Goal: Task Accomplishment & Management: Manage account settings

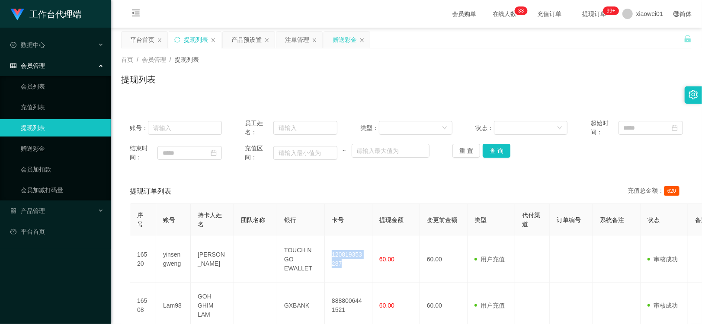
click at [332, 38] on div "赠送彩金" at bounding box center [347, 40] width 46 height 16
click at [333, 51] on div "首页 / 会员管理 / 提现列表 / 提现列表" at bounding box center [406, 73] width 591 height 51
click at [336, 42] on div "赠送彩金" at bounding box center [345, 40] width 24 height 16
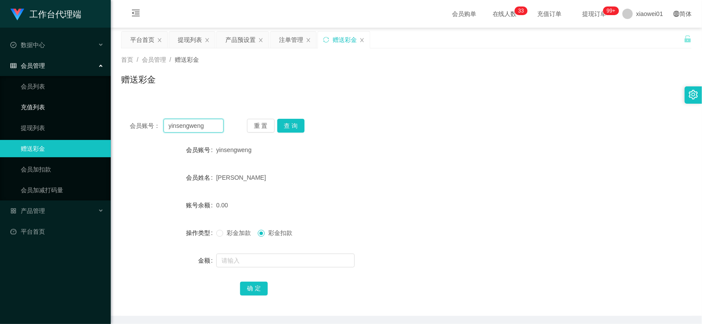
drag, startPoint x: 210, startPoint y: 128, endPoint x: 20, endPoint y: 109, distance: 190.9
click at [20, 109] on section "工作台代理端 数据中心 会员管理 会员列表 充值列表 提现列表 赠送彩金 会员加扣款 会员加减打码量 产品管理 开奖记录 注单管理 产品列表 即时注单 产品预…" at bounding box center [351, 178] width 702 height 356
click at [271, 125] on button "重 置" at bounding box center [261, 126] width 28 height 14
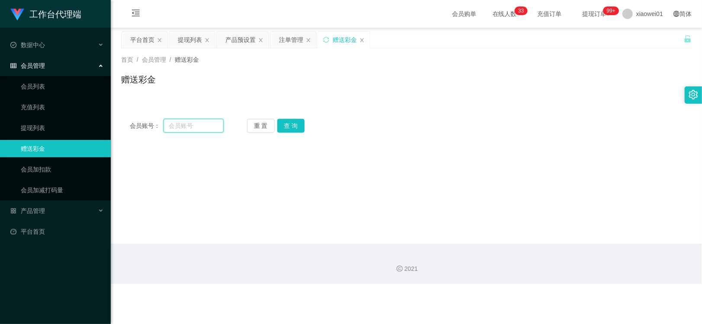
click at [190, 129] on input "text" at bounding box center [193, 126] width 60 height 14
paste input "Sun1234567"
type input "Sun1234567"
click at [291, 125] on button "查 询" at bounding box center [291, 126] width 28 height 14
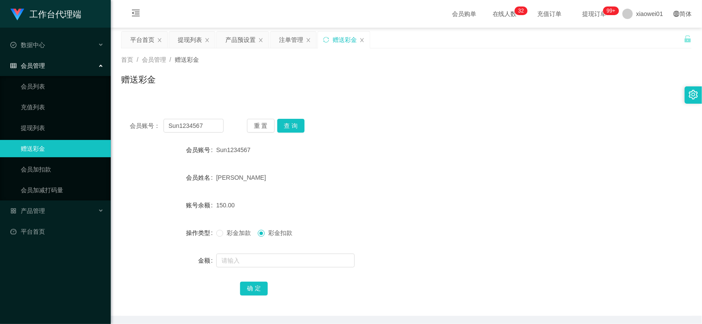
drag, startPoint x: 290, startPoint y: 35, endPoint x: 221, endPoint y: 115, distance: 105.7
click at [266, 94] on div "关闭左侧 关闭右侧 关闭其它 刷新页面 平台首页 提现列表 产品预设置 注单管理 赠送彩金 首页 / 会员管理 / 赠送彩金 / 赠送彩金 会员账号： Sun…" at bounding box center [406, 173] width 570 height 285
drag, startPoint x: 250, startPoint y: 123, endPoint x: 222, endPoint y: 122, distance: 28.1
click at [250, 122] on button "重 置" at bounding box center [261, 126] width 28 height 14
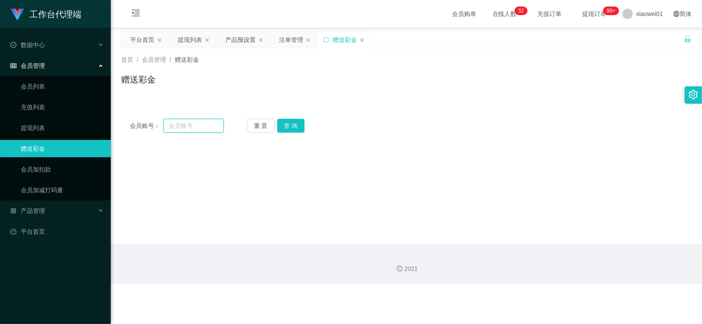
click at [212, 122] on input "text" at bounding box center [193, 126] width 60 height 14
paste input "limhe"
type input "limhe"
click at [293, 126] on button "查 询" at bounding box center [291, 126] width 28 height 14
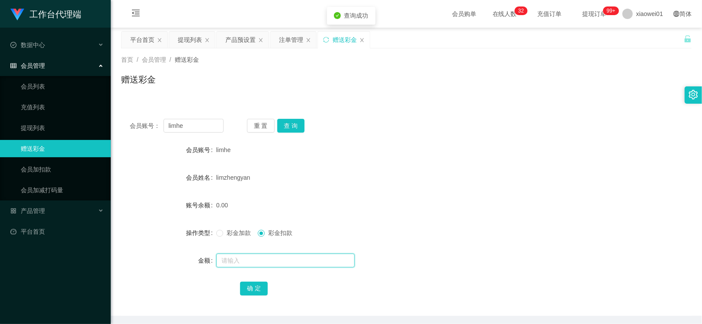
click at [292, 259] on input "text" at bounding box center [285, 261] width 138 height 14
type input "100"
drag, startPoint x: 262, startPoint y: 279, endPoint x: 256, endPoint y: 283, distance: 6.8
click at [262, 279] on form "会员账号 limhe 会员姓名 [PERSON_NAME] 账号余额 0.00 操作类型 彩金加款 彩金扣款 金额 100 确 定" at bounding box center [406, 219] width 570 height 156
click at [256, 283] on button "确 定" at bounding box center [254, 289] width 28 height 14
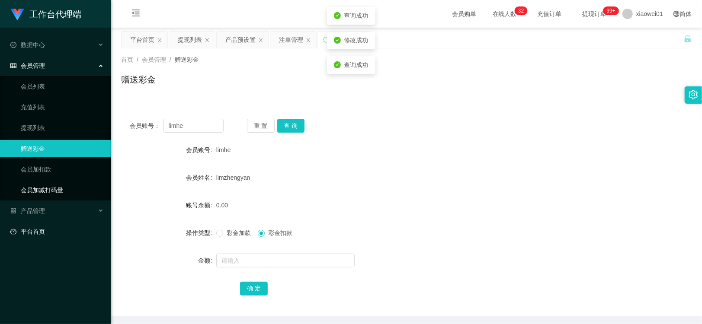
click at [21, 198] on link "会员加减打码量" at bounding box center [62, 190] width 83 height 17
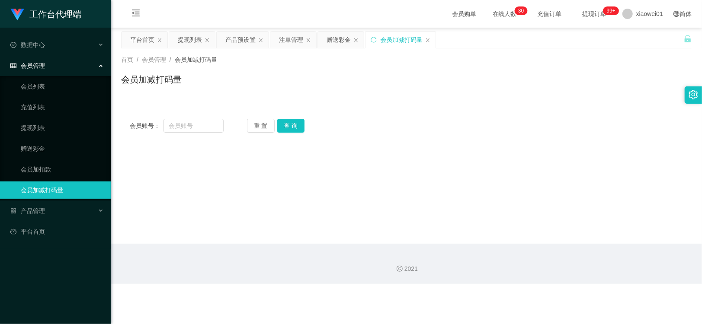
drag, startPoint x: 386, startPoint y: 89, endPoint x: 265, endPoint y: 102, distance: 121.4
click at [384, 90] on div "会员加减打码量" at bounding box center [406, 83] width 570 height 20
click at [193, 119] on div "会员账号： 重 置 查 询 会员账号 账号余额 出款所需打码量 会员当前打码量: 操作类型 人工增加 人工扣除 金额 增加：增加用户可提现金额 / 扣除：扣除…" at bounding box center [406, 125] width 570 height 31
click at [204, 119] on input "text" at bounding box center [193, 126] width 60 height 14
click at [214, 124] on input "text" at bounding box center [193, 126] width 60 height 14
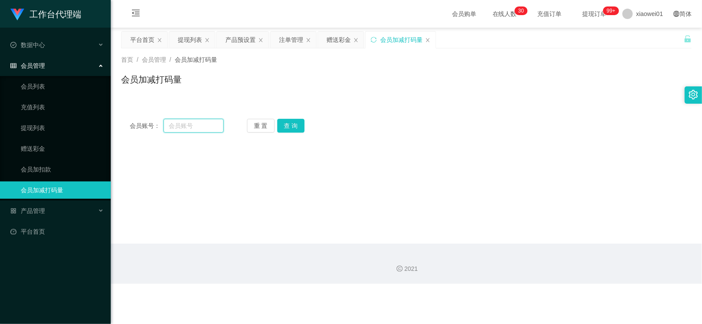
click at [204, 123] on input "text" at bounding box center [193, 126] width 60 height 14
drag, startPoint x: 197, startPoint y: 128, endPoint x: 456, endPoint y: 50, distance: 270.1
click at [198, 128] on input "text" at bounding box center [193, 126] width 60 height 14
click at [426, 40] on icon "图标: close" at bounding box center [427, 40] width 5 height 5
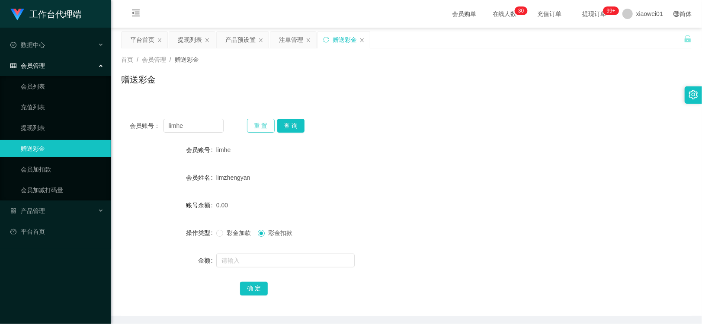
click at [246, 120] on div "会员账号： limhe 重 置 查 询" at bounding box center [406, 126] width 570 height 14
click at [250, 122] on button "重 置" at bounding box center [261, 126] width 28 height 14
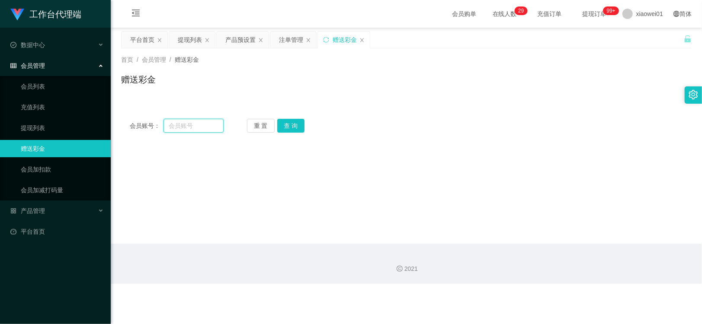
click at [205, 123] on input "text" at bounding box center [193, 126] width 60 height 14
paste input "Night91"
type input "Night91"
click at [300, 125] on button "查 询" at bounding box center [291, 126] width 28 height 14
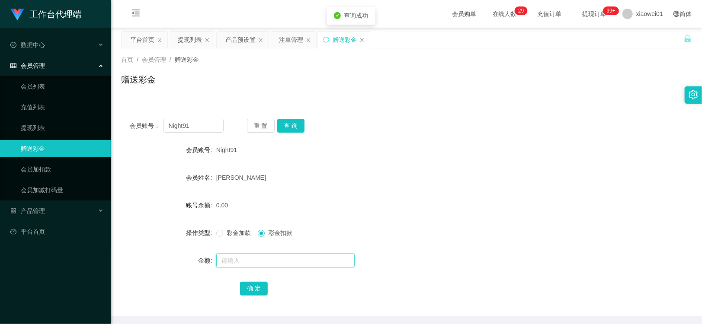
click at [266, 266] on input "text" at bounding box center [285, 261] width 138 height 14
click at [246, 226] on div "彩金加款 彩金扣款" at bounding box center [382, 232] width 333 height 17
click at [243, 227] on div "彩金加款 彩金扣款" at bounding box center [382, 232] width 333 height 17
click at [240, 233] on span "彩金加款" at bounding box center [238, 233] width 31 height 7
click at [256, 254] on input "text" at bounding box center [285, 261] width 138 height 14
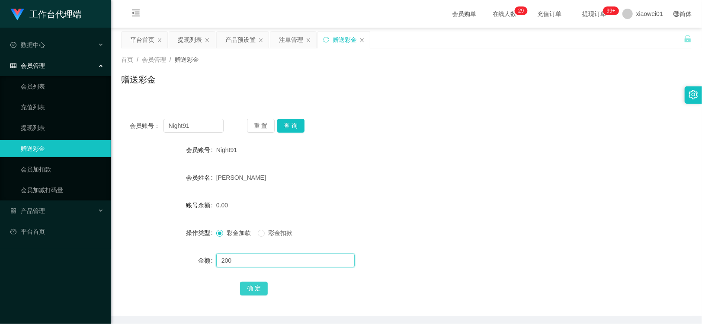
type input "200"
click at [253, 287] on button "确 定" at bounding box center [254, 289] width 28 height 14
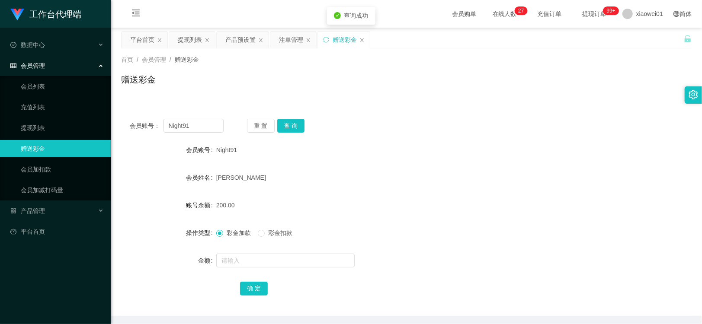
click at [411, 102] on div "会员账号： Night91 重 置 查 询 会员账号 Night91 会员姓名 [PERSON_NAME] 账号余额 200.00 操作类型 彩金加款 彩金扣…" at bounding box center [406, 208] width 570 height 216
drag, startPoint x: 204, startPoint y: 126, endPoint x: 61, endPoint y: 105, distance: 144.7
click at [62, 105] on section "工作台代理端 数据中心 会员管理 会员列表 充值列表 提现列表 赠送彩金 会员加扣款 会员加减打码量 产品管理 开奖记录 注单管理 产品列表 即时注单 产品预…" at bounding box center [351, 178] width 702 height 356
paste input "limhe"
type input "limhe"
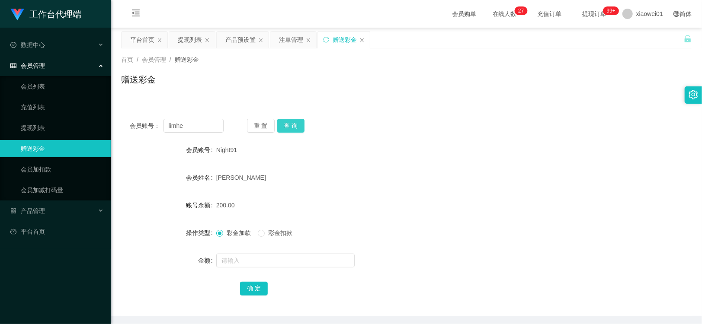
click at [295, 126] on button "查 询" at bounding box center [291, 126] width 28 height 14
click at [248, 271] on form "会员账号 limhe 会员姓名 limzhengyan 账号余额 0.00 操作类型 彩金加款 彩金扣款 金额 确 定" at bounding box center [406, 219] width 570 height 156
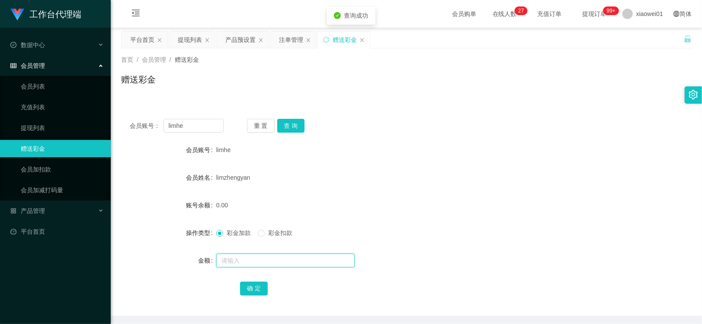
click at [251, 261] on input "text" at bounding box center [285, 261] width 138 height 14
type input "100"
drag, startPoint x: 254, startPoint y: 288, endPoint x: 272, endPoint y: 285, distance: 18.0
click at [254, 288] on button "确 定" at bounding box center [254, 289] width 28 height 14
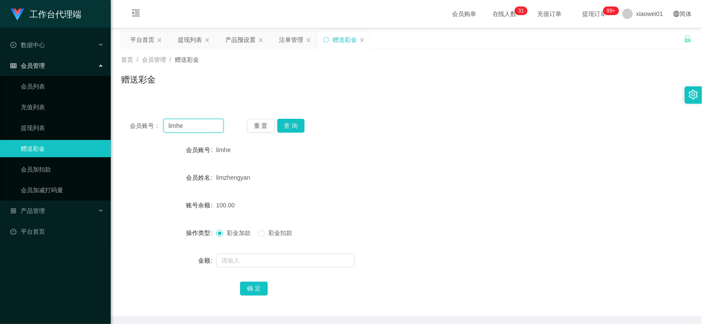
drag, startPoint x: 197, startPoint y: 128, endPoint x: 115, endPoint y: 110, distance: 84.3
click at [19, 111] on section "工作台代理端 数据中心 会员管理 会员列表 充值列表 提现列表 赠送彩金 会员加扣款 会员加减打码量 产品管理 开奖记录 注单管理 产品列表 即时注单 产品预…" at bounding box center [351, 178] width 702 height 356
paste input "Night91"
type input "Night91"
click at [298, 128] on button "查 询" at bounding box center [291, 126] width 28 height 14
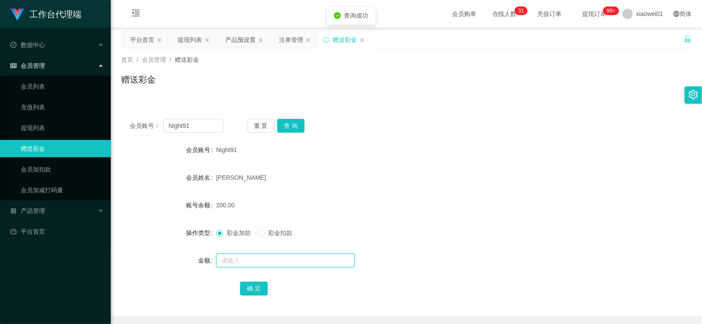
click at [260, 263] on input "text" at bounding box center [285, 261] width 138 height 14
drag, startPoint x: 420, startPoint y: 160, endPoint x: 413, endPoint y: 161, distance: 7.0
click at [420, 160] on form "会员账号 Night91 会员姓名 [PERSON_NAME] 账号余额 200.00 操作类型 彩金加款 彩金扣款 金额 确 定" at bounding box center [406, 219] width 570 height 156
click at [407, 208] on div "200.00" at bounding box center [382, 205] width 333 height 17
click at [249, 263] on input "text" at bounding box center [285, 261] width 138 height 14
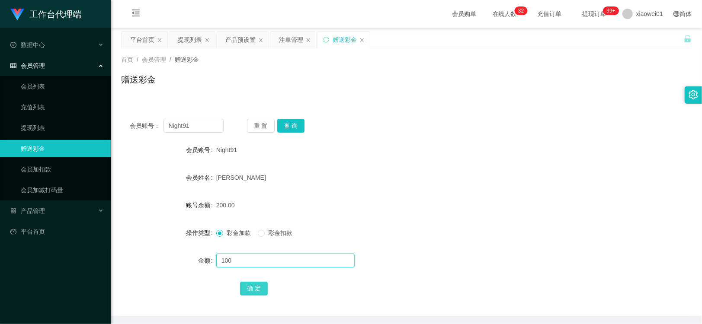
type input "100"
click at [261, 291] on button "确 定" at bounding box center [254, 289] width 28 height 14
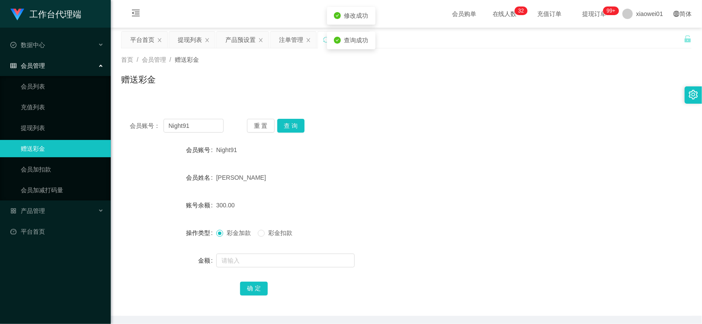
click at [431, 186] on form "会员账号 Night91 会员姓名 [PERSON_NAME] MIN 账号余额 300.00 操作类型 彩金加款 彩金扣款 金额 确 定" at bounding box center [406, 219] width 570 height 156
click at [433, 114] on div "会员账号： Night91 重 置 查 询 会员账号 Night91 会员姓名 [PERSON_NAME] 账号余额 300.00 操作类型 彩金加款 彩金扣…" at bounding box center [406, 213] width 570 height 206
click at [208, 122] on input "Night91" at bounding box center [193, 126] width 60 height 14
click at [462, 99] on div "首页 / 会员管理 / 赠送彩金 / 赠送彩金" at bounding box center [406, 73] width 591 height 51
click at [429, 224] on div "彩金加款 彩金扣款" at bounding box center [382, 232] width 333 height 17
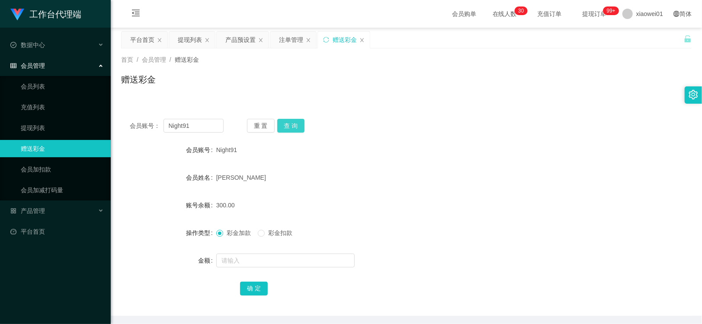
click at [293, 130] on button "查 询" at bounding box center [291, 126] width 28 height 14
drag, startPoint x: 464, startPoint y: 178, endPoint x: 458, endPoint y: 176, distance: 6.2
click at [464, 178] on div "[PERSON_NAME]" at bounding box center [382, 177] width 333 height 17
drag, startPoint x: 204, startPoint y: 122, endPoint x: 50, endPoint y: 110, distance: 154.9
click at [67, 112] on section "工作台代理端 数据中心 会员管理 会员列表 充值列表 提现列表 赠送彩金 会员加扣款 会员加减打码量 产品管理 开奖记录 注单管理 产品列表 即时注单 产品预…" at bounding box center [351, 178] width 702 height 356
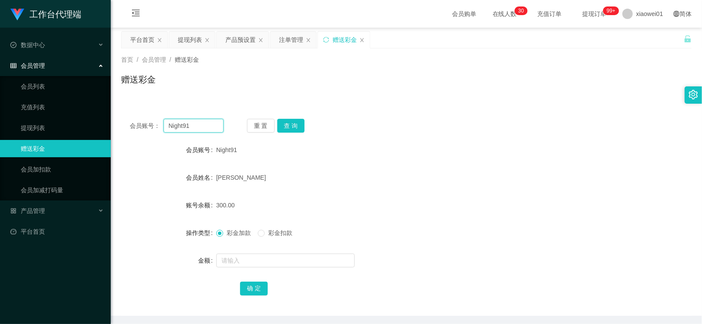
paste input "limhe"
click at [290, 126] on button "查 询" at bounding box center [291, 126] width 28 height 14
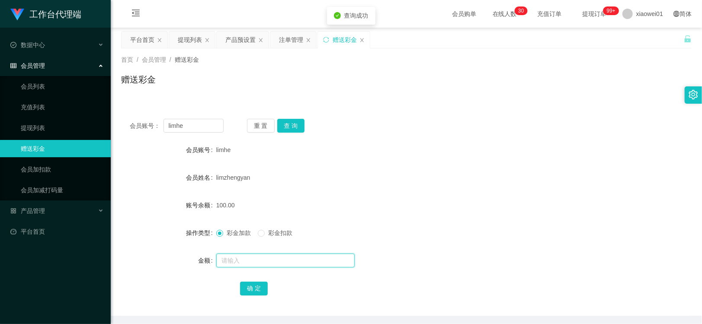
click at [262, 254] on input "text" at bounding box center [285, 261] width 138 height 14
drag, startPoint x: 424, startPoint y: 99, endPoint x: 342, endPoint y: 117, distance: 84.5
click at [424, 100] on div "会员账号： limhe 重 置 查 询 会员账号 limhe 会员姓名 limzhengyan 账号余额 100.00 操作类型 彩金加款 彩金扣款 金额 确…" at bounding box center [406, 208] width 570 height 216
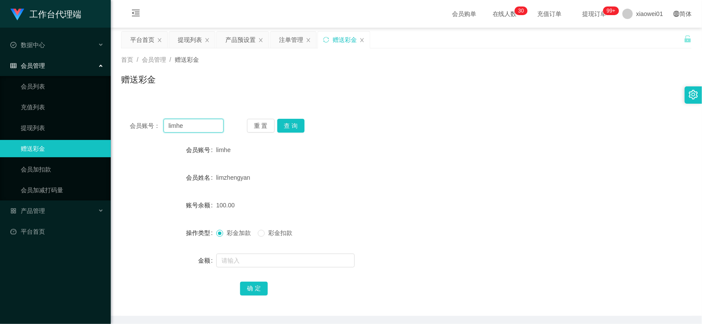
drag, startPoint x: 211, startPoint y: 128, endPoint x: 119, endPoint y: 122, distance: 92.4
click at [121, 122] on div "会员账号： limhe 重 置 查 询" at bounding box center [406, 126] width 570 height 14
paste input "tecksern"
type input "tecksern"
click at [297, 121] on button "查 询" at bounding box center [291, 126] width 28 height 14
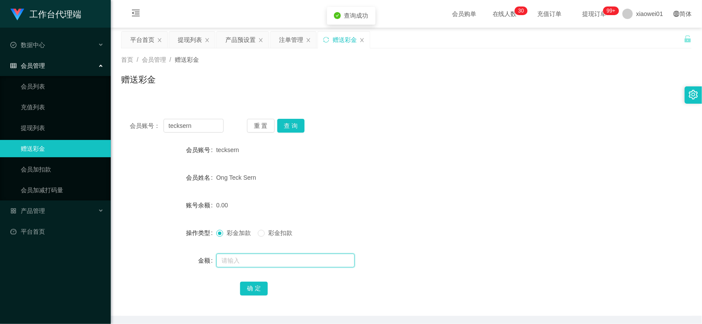
click at [258, 267] on input "text" at bounding box center [285, 261] width 138 height 14
type input "200"
drag, startPoint x: 252, startPoint y: 285, endPoint x: 269, endPoint y: 290, distance: 17.5
click at [252, 285] on button "确 定" at bounding box center [254, 289] width 28 height 14
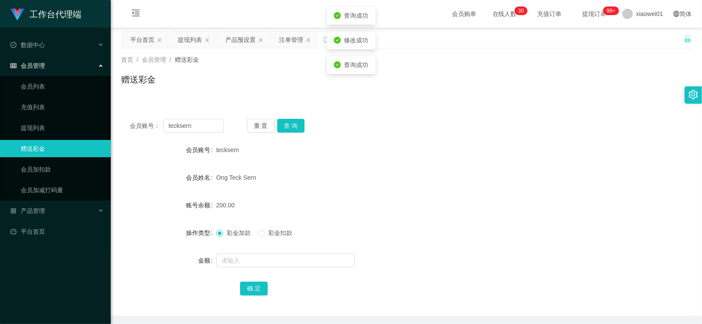
click at [421, 193] on form "会员账号 tecksern 会员姓名 [PERSON_NAME] 账号余额 200.00 操作类型 彩金加款 彩金扣款 金额 确 定" at bounding box center [406, 219] width 570 height 156
drag, startPoint x: 207, startPoint y: 128, endPoint x: 25, endPoint y: 111, distance: 182.4
click at [34, 111] on section "工作台代理端 数据中心 会员管理 会员列表 充值列表 提现列表 赠送彩金 会员加扣款 会员加减打码量 产品管理 开奖记录 注单管理 产品列表 即时注单 产品预…" at bounding box center [351, 178] width 702 height 356
paste input "fantanya"
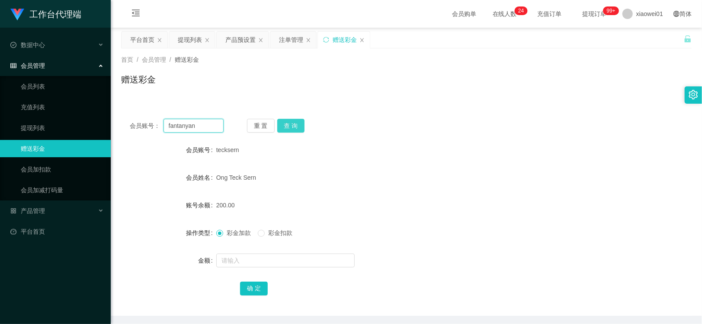
type input "fantanyan"
click at [283, 125] on button "查 询" at bounding box center [291, 126] width 28 height 14
click at [261, 247] on form "会员账号 fantanyan 会员姓名 [PERSON_NAME] 账号余额 0.00 操作类型 彩金加款 彩金扣款 金额 确 定" at bounding box center [406, 219] width 570 height 156
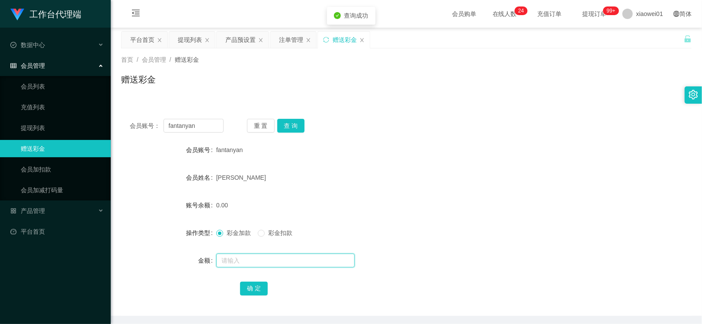
click at [260, 255] on input "text" at bounding box center [285, 261] width 138 height 14
type input "100"
click at [253, 283] on button "确 定" at bounding box center [254, 289] width 28 height 14
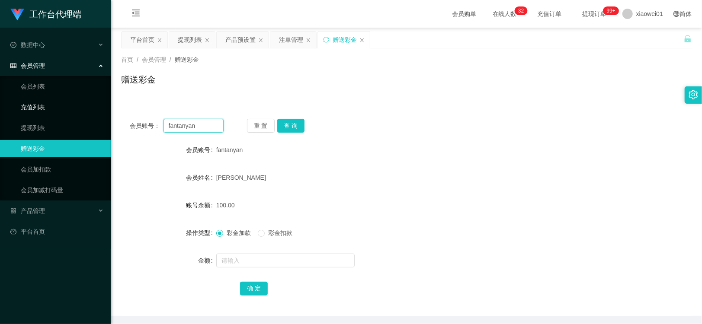
drag, startPoint x: 208, startPoint y: 125, endPoint x: 78, endPoint y: 112, distance: 130.8
click at [79, 112] on section "工作台代理端 数据中心 会员管理 会员列表 充值列表 提现列表 赠送彩金 会员加扣款 会员加减打码量 产品管理 开奖记录 注单管理 产品列表 即时注单 产品预…" at bounding box center [351, 178] width 702 height 356
paste input "Night91"
click at [287, 125] on button "查 询" at bounding box center [291, 126] width 28 height 14
click at [435, 179] on div "[PERSON_NAME]" at bounding box center [382, 177] width 333 height 17
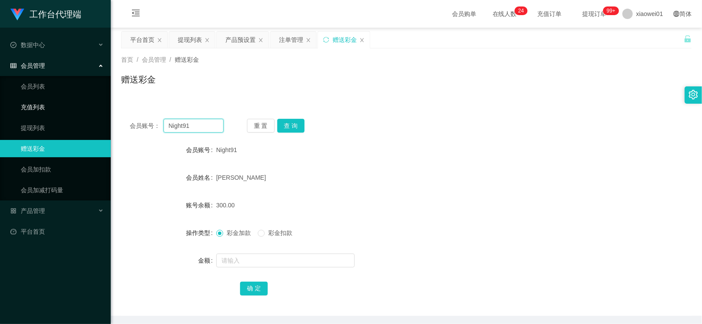
drag, startPoint x: 210, startPoint y: 119, endPoint x: 73, endPoint y: 102, distance: 138.2
click at [72, 102] on section "工作台代理端 数据中心 会员管理 会员列表 充值列表 提现列表 赠送彩金 会员加扣款 会员加减打码量 产品管理 开奖记录 注单管理 产品列表 即时注单 产品预…" at bounding box center [351, 178] width 702 height 356
paste input "Lam98"
type input "Lam98"
click at [291, 123] on button "查 询" at bounding box center [291, 126] width 28 height 14
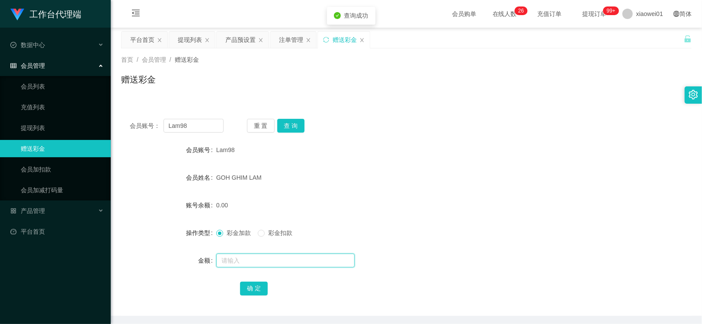
click at [277, 265] on input "text" at bounding box center [285, 261] width 138 height 14
type input "100"
click at [248, 287] on button "确 定" at bounding box center [254, 289] width 28 height 14
click at [426, 179] on div "GOH GHIM LAM" at bounding box center [382, 177] width 333 height 17
click at [185, 39] on div "提现列表" at bounding box center [190, 40] width 24 height 16
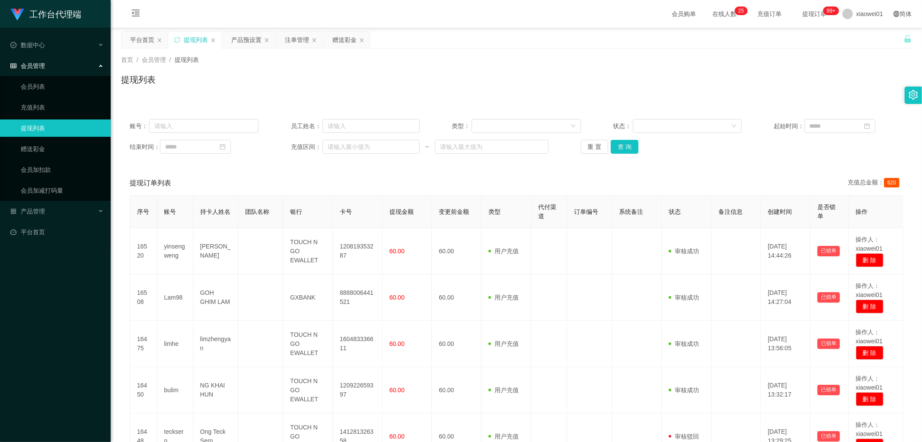
drag, startPoint x: 642, startPoint y: 144, endPoint x: 637, endPoint y: 149, distance: 7.0
click at [643, 144] on div "重 置 查 询" at bounding box center [645, 147] width 129 height 14
click at [637, 149] on div "重 置 查 询" at bounding box center [645, 147] width 129 height 14
click at [635, 149] on div "重 置 查 询" at bounding box center [645, 147] width 129 height 14
click at [632, 149] on button "查 询" at bounding box center [625, 147] width 28 height 14
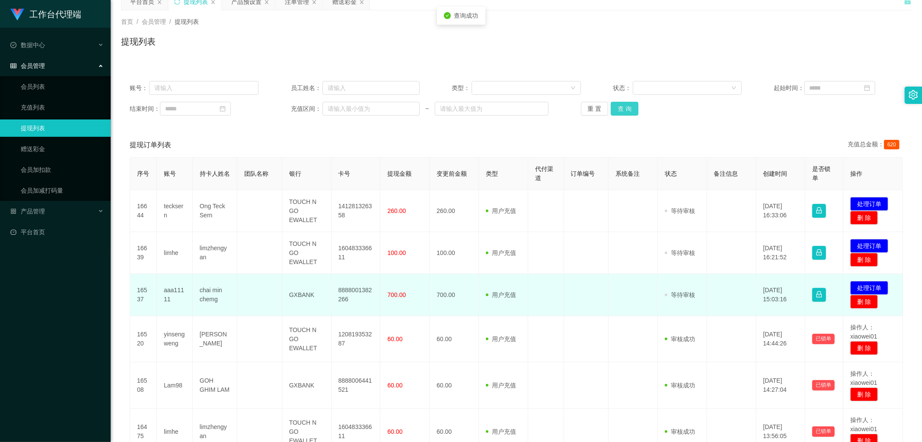
scroll to position [48, 0]
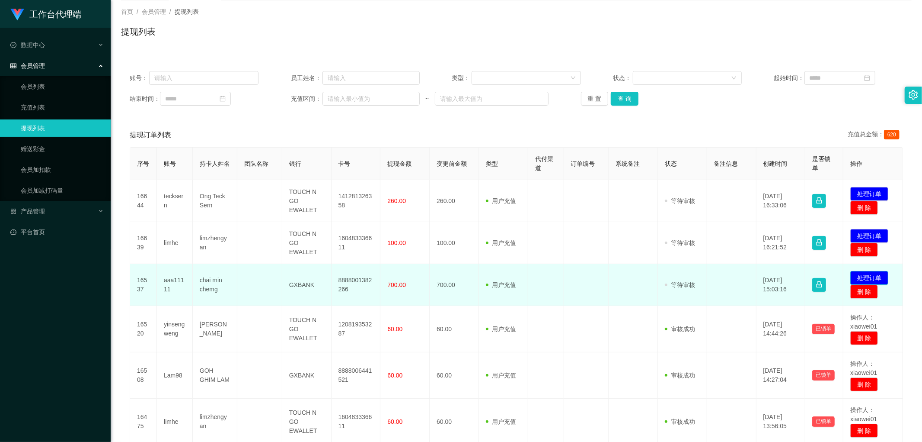
click at [701, 275] on button "处理订单" at bounding box center [870, 278] width 38 height 14
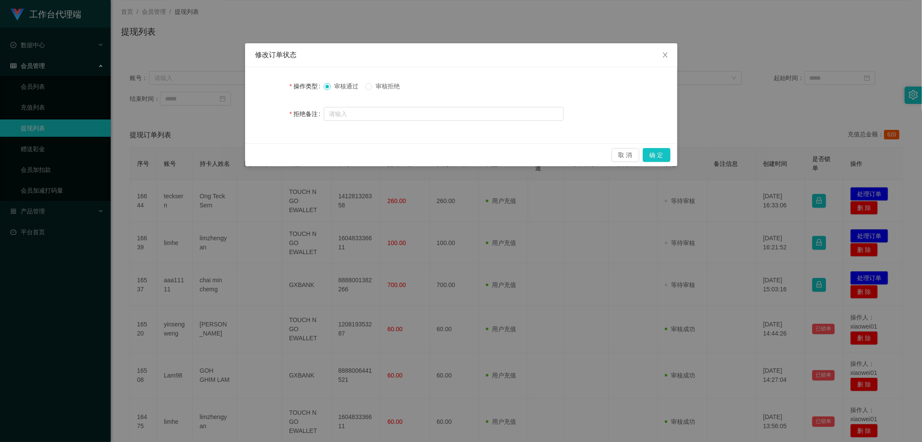
click at [381, 84] on span "审核拒绝" at bounding box center [387, 86] width 31 height 7
click at [342, 83] on span "审核通过" at bounding box center [346, 86] width 31 height 7
drag, startPoint x: 384, startPoint y: 84, endPoint x: 410, endPoint y: 89, distance: 25.9
click at [384, 84] on span "审核拒绝" at bounding box center [387, 86] width 31 height 7
click at [667, 158] on button "确 定" at bounding box center [657, 155] width 28 height 14
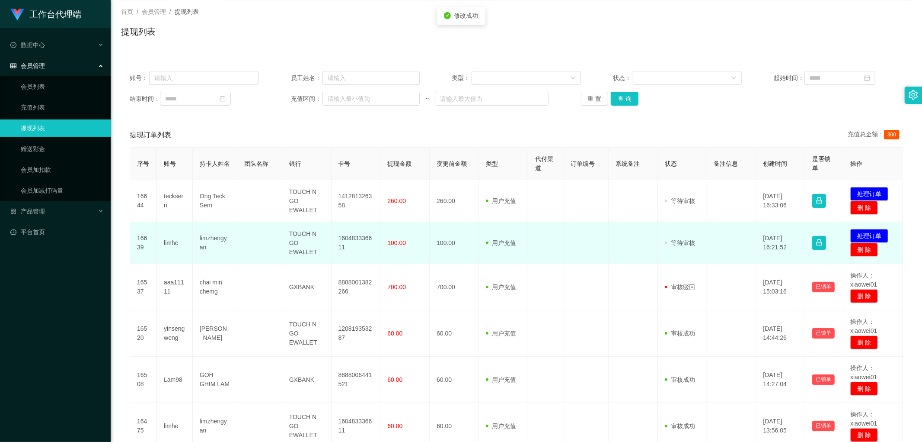
click at [349, 241] on td "160483336611" at bounding box center [356, 243] width 49 height 42
click at [701, 233] on button "处理订单" at bounding box center [870, 236] width 38 height 14
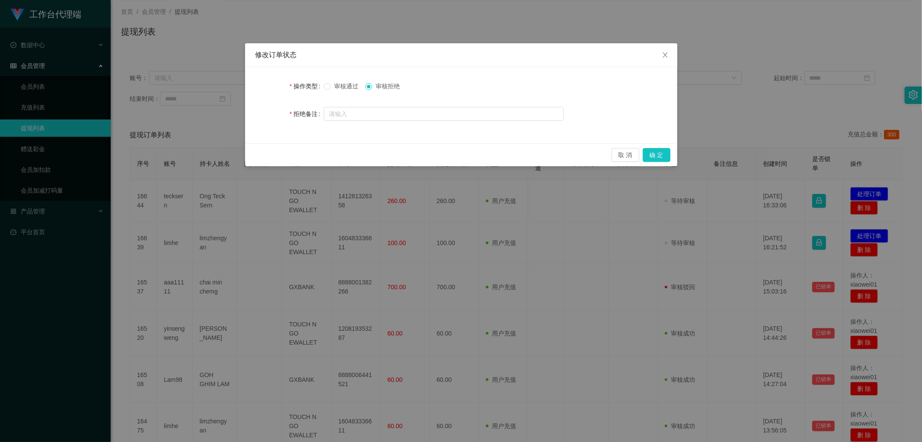
click at [332, 89] on label "审核通过" at bounding box center [343, 86] width 38 height 9
click at [335, 86] on span "审核通过" at bounding box center [346, 86] width 31 height 7
click at [654, 157] on button "确 定" at bounding box center [657, 155] width 28 height 14
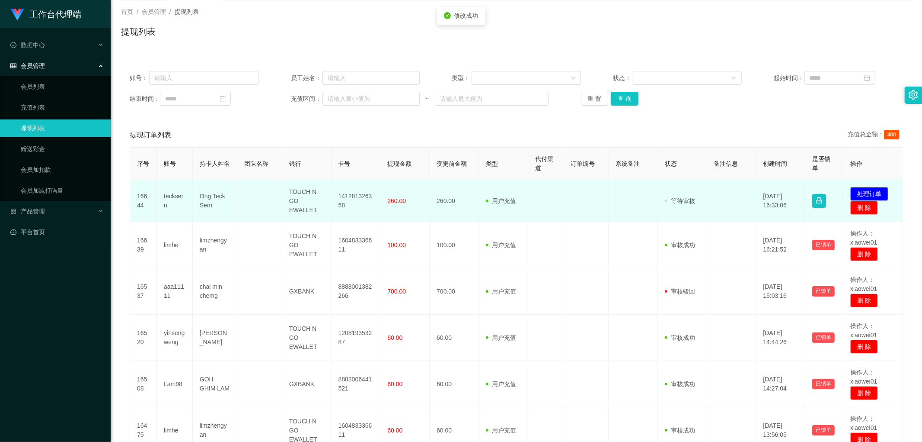
click at [341, 203] on td "141281326358" at bounding box center [356, 201] width 49 height 42
click at [354, 199] on td "141281326358" at bounding box center [356, 201] width 49 height 42
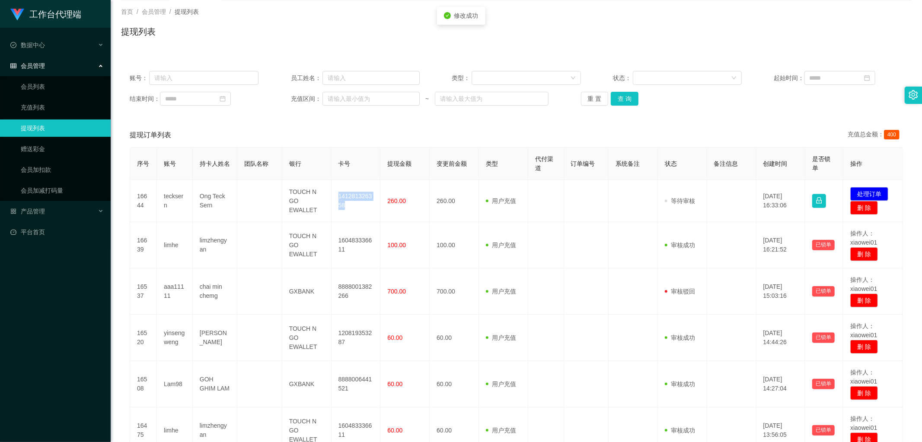
copy td "141281326358"
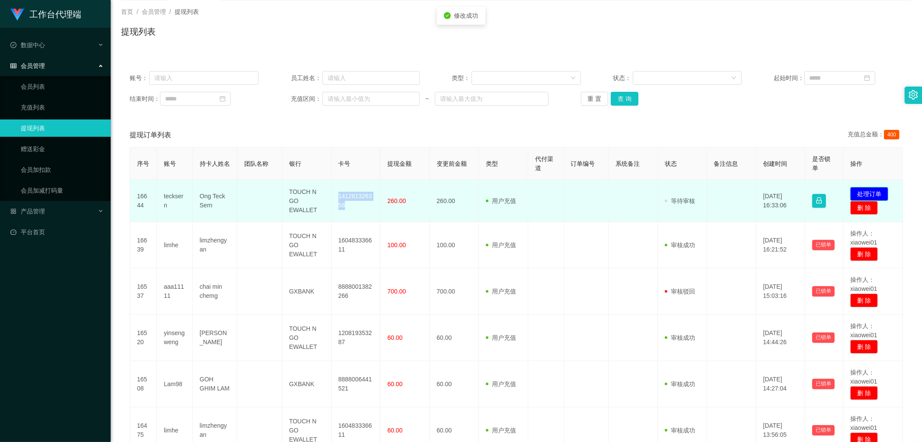
click at [701, 187] on button "处理订单" at bounding box center [870, 194] width 38 height 14
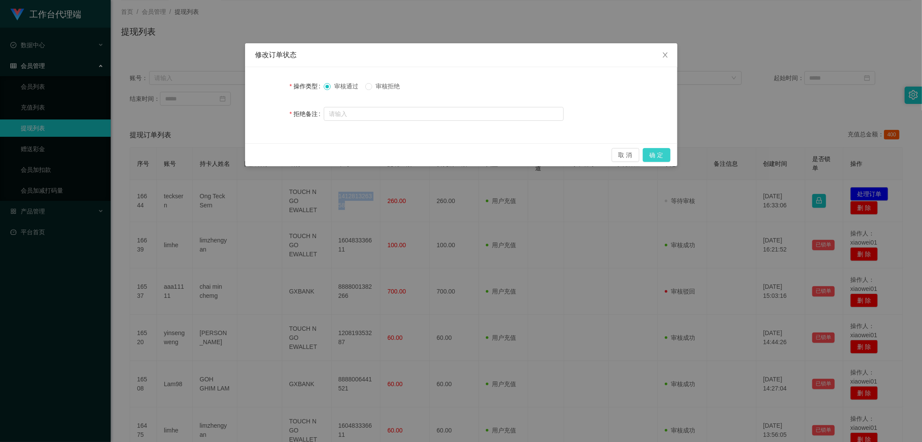
click at [663, 154] on button "确 定" at bounding box center [657, 155] width 28 height 14
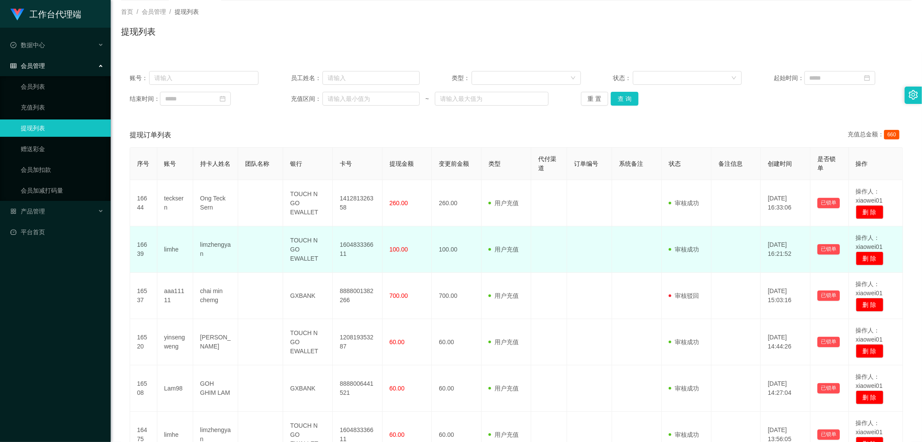
click at [158, 248] on td "limhe" at bounding box center [175, 249] width 36 height 46
click at [167, 248] on td "limhe" at bounding box center [175, 249] width 36 height 46
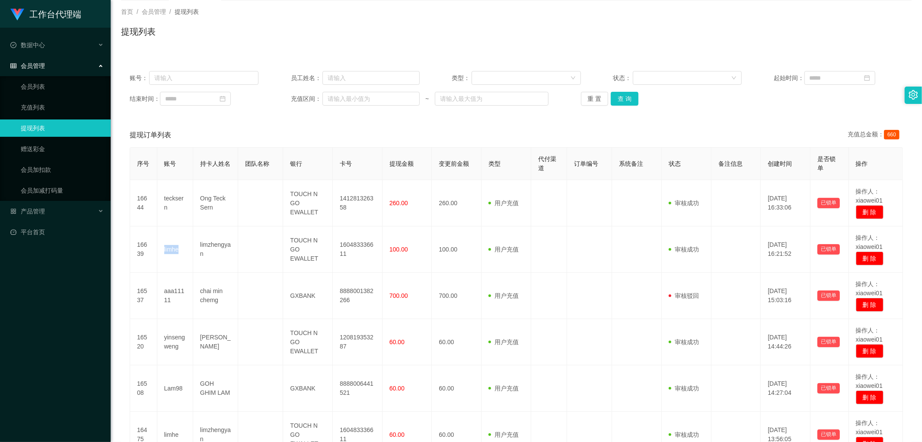
copy td "limhe"
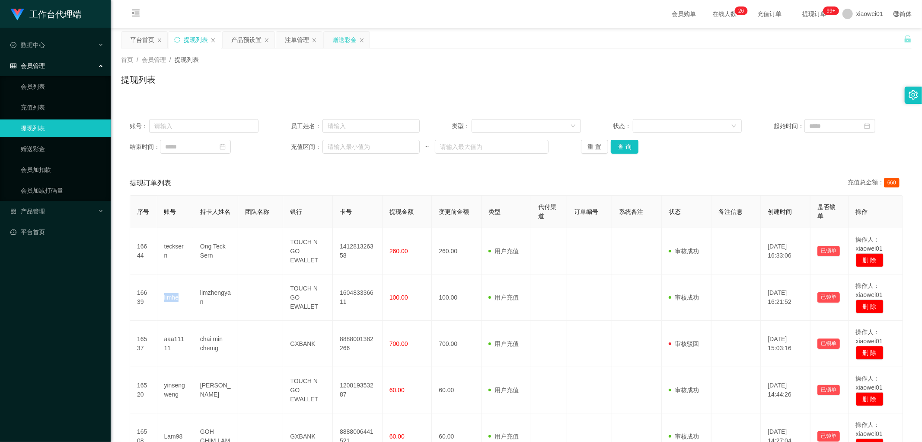
click at [335, 40] on div "赠送彩金" at bounding box center [345, 40] width 24 height 16
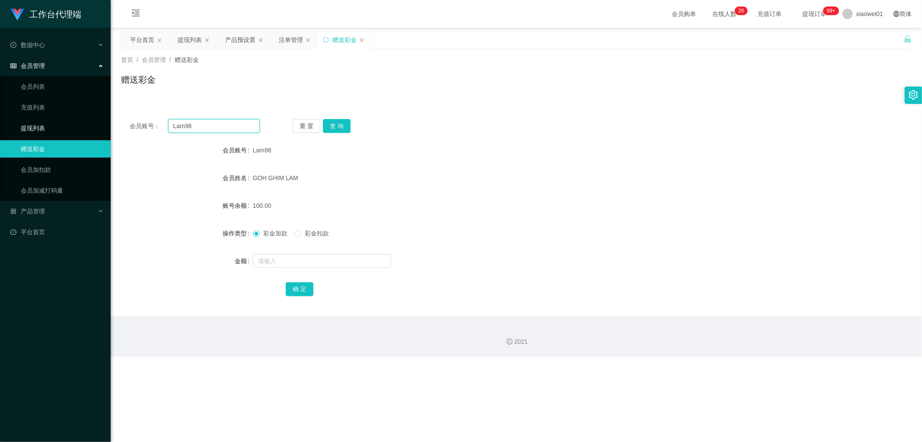
drag, startPoint x: 244, startPoint y: 126, endPoint x: 106, endPoint y: 122, distance: 138.9
click at [86, 122] on section "工作台代理端 数据中心 会员管理 会员列表 充值列表 提现列表 赠送彩金 会员加扣款 会员加减打码量 产品管理 开奖记录 注单管理 产品列表 即时注单 产品预…" at bounding box center [461, 178] width 922 height 356
paste input "limhe"
type input "limhe"
click at [335, 119] on button "查 询" at bounding box center [337, 126] width 28 height 14
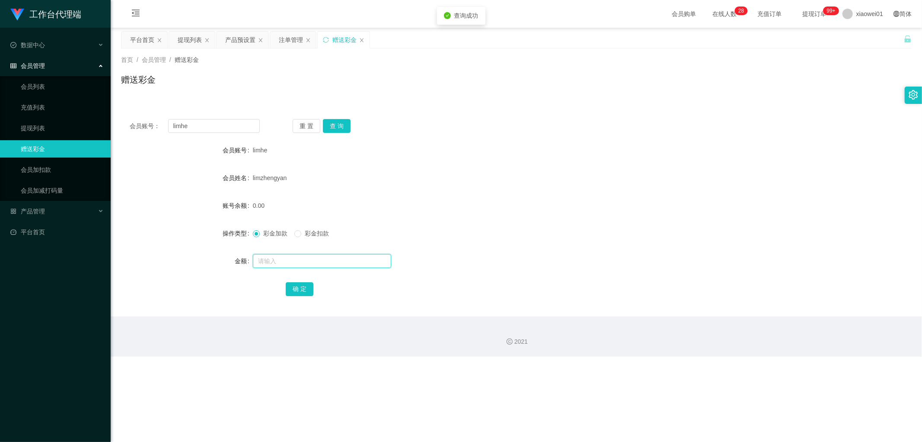
click at [304, 264] on input "text" at bounding box center [322, 261] width 138 height 14
type input "100"
click at [306, 290] on button "确 定" at bounding box center [300, 289] width 28 height 14
click at [510, 195] on form "会员账号 limhe 会员姓名 [PERSON_NAME] 账号余额 100.00 操作类型 彩金加款 彩金扣款 金额 确 定" at bounding box center [516, 219] width 791 height 156
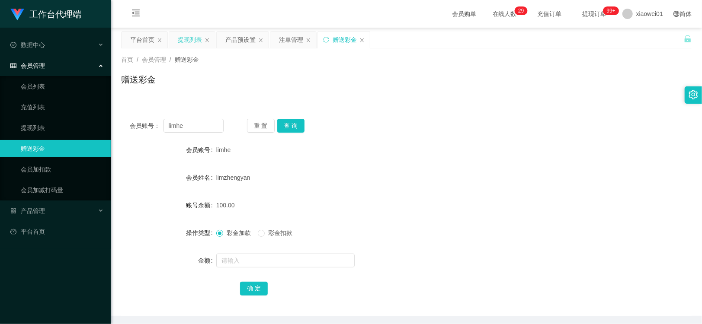
click at [183, 38] on div "提现列表" at bounding box center [190, 40] width 24 height 16
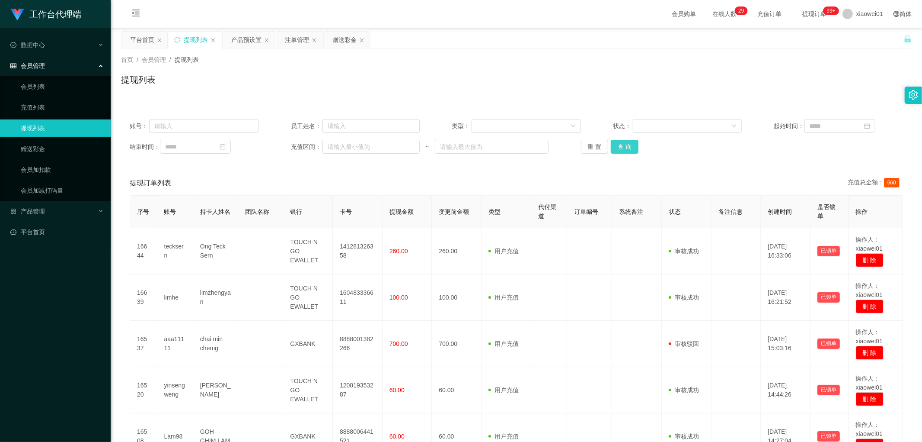
click at [624, 146] on button "查 询" at bounding box center [625, 147] width 28 height 14
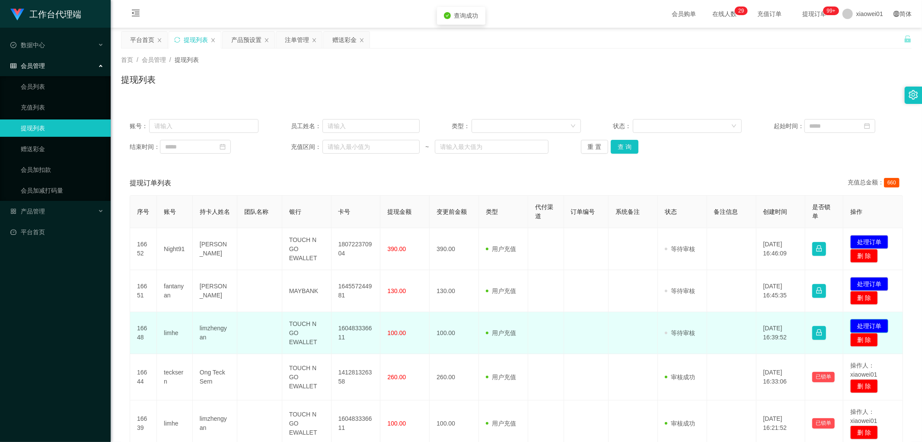
click at [701, 324] on button "处理订单" at bounding box center [870, 326] width 38 height 14
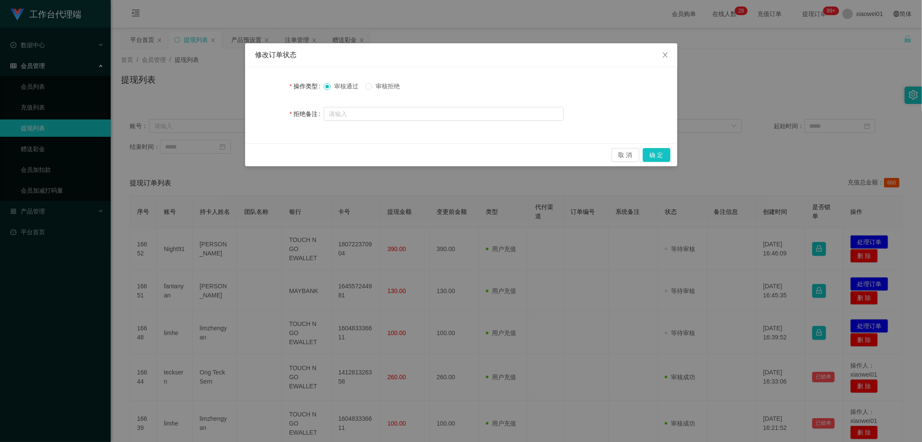
click at [388, 85] on span "审核拒绝" at bounding box center [387, 86] width 31 height 7
click at [659, 151] on button "确 定" at bounding box center [657, 155] width 28 height 14
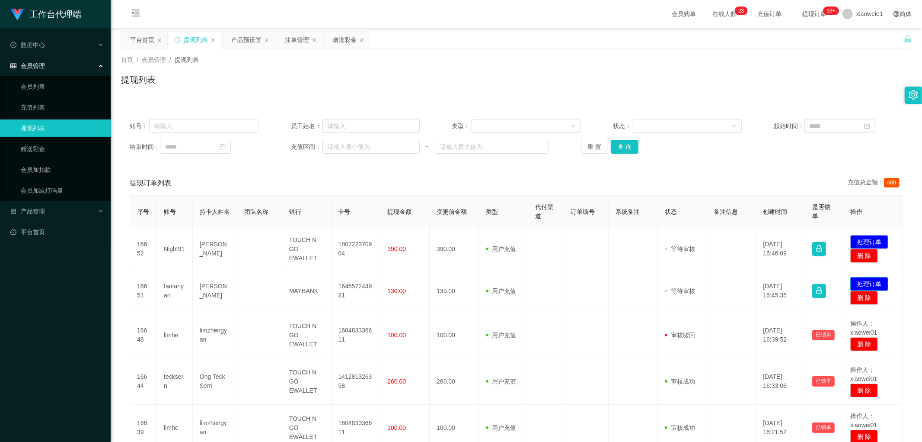
click at [701, 280] on button "处理订单" at bounding box center [870, 284] width 38 height 14
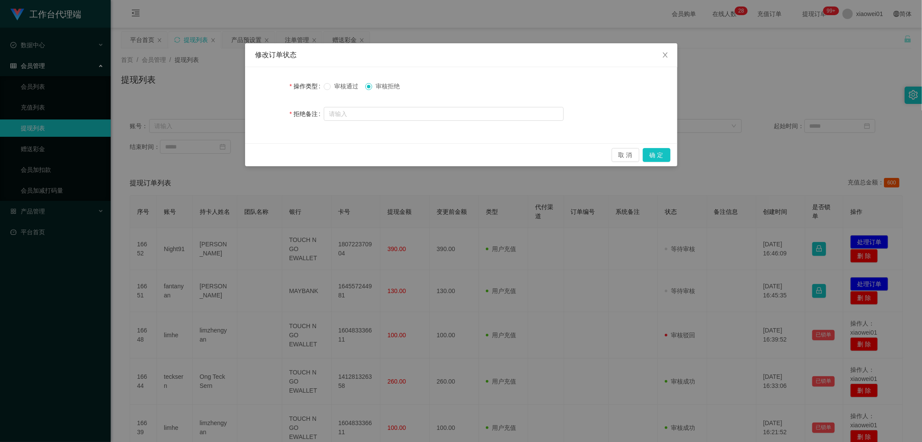
click at [352, 85] on span "审核通过" at bounding box center [346, 86] width 31 height 7
click at [657, 154] on button "确 定" at bounding box center [657, 155] width 28 height 14
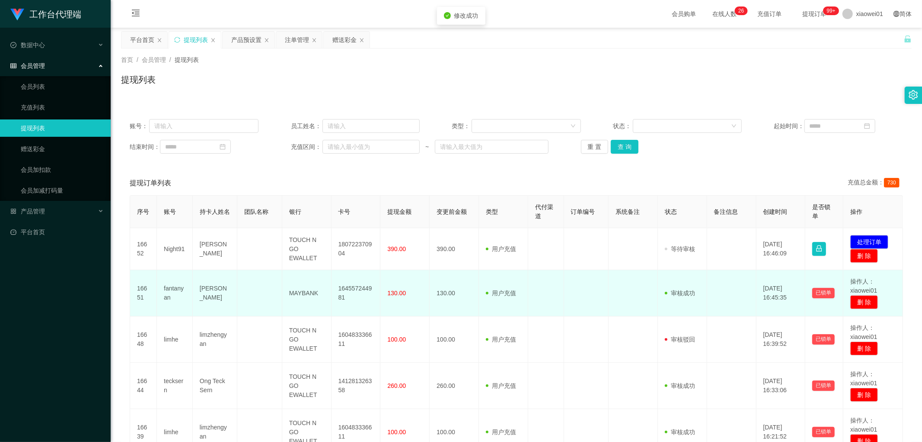
click at [362, 288] on td "164557244981" at bounding box center [356, 293] width 49 height 46
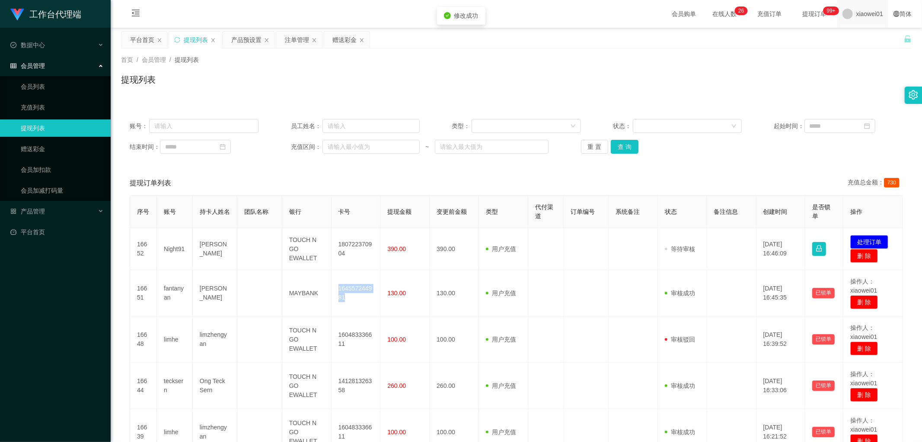
copy td "164557244981"
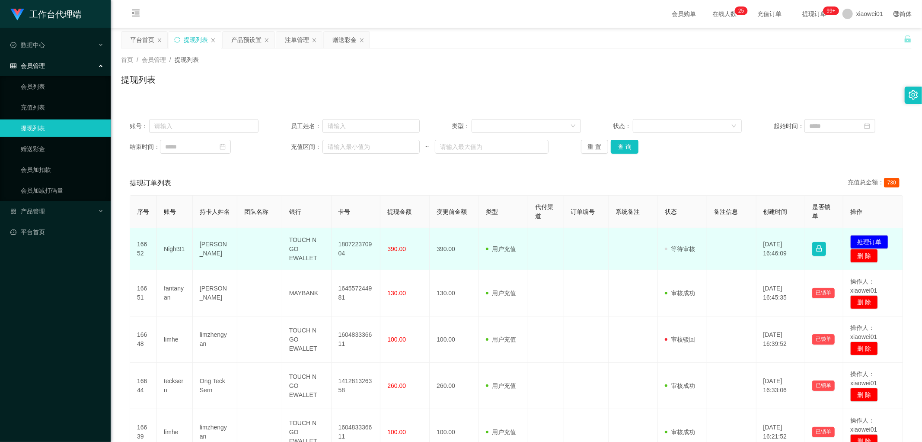
click at [362, 245] on td "180722370904" at bounding box center [356, 249] width 49 height 42
copy td "180722370904"
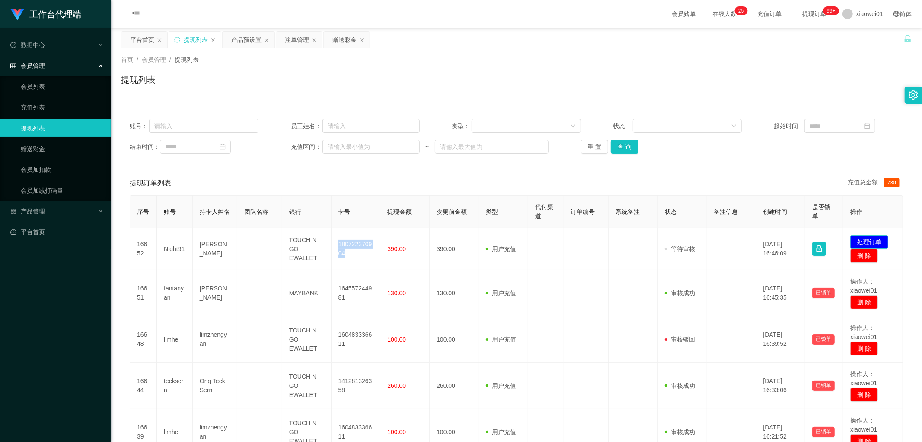
click at [701, 236] on button "处理订单" at bounding box center [870, 242] width 38 height 14
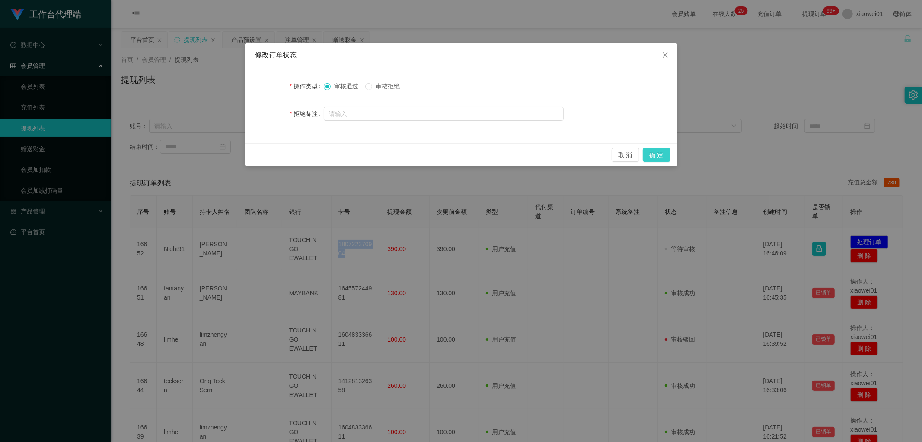
click at [655, 157] on button "确 定" at bounding box center [657, 155] width 28 height 14
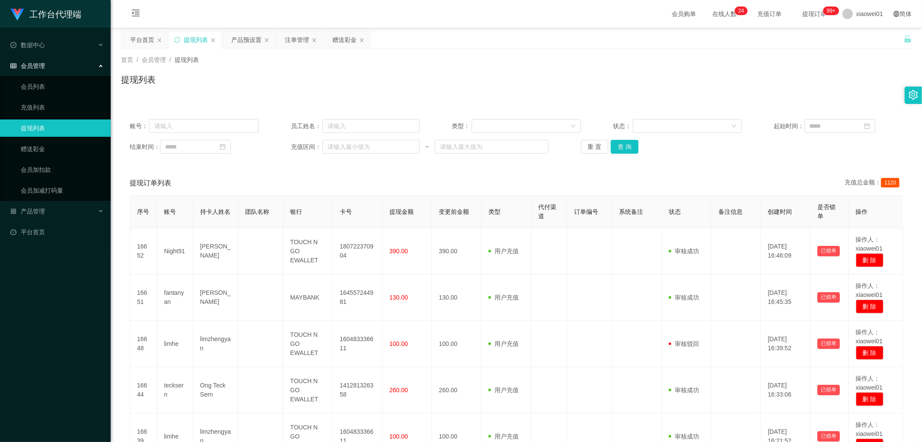
click at [625, 156] on div "账号： 员工姓名： 类型： 状态： 起始时间： 结束时间： 充值区间： ~ 重 置 查 询" at bounding box center [516, 136] width 791 height 52
click at [627, 152] on button "查 询" at bounding box center [625, 147] width 28 height 14
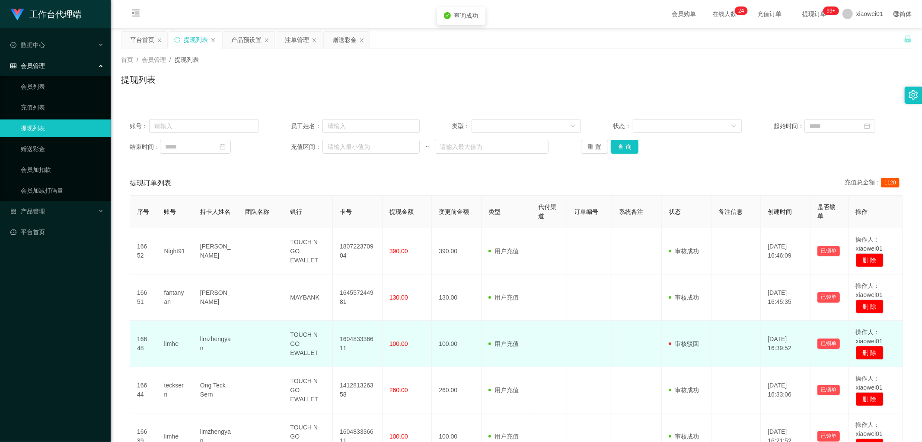
click at [166, 324] on td "limhe" at bounding box center [175, 343] width 36 height 46
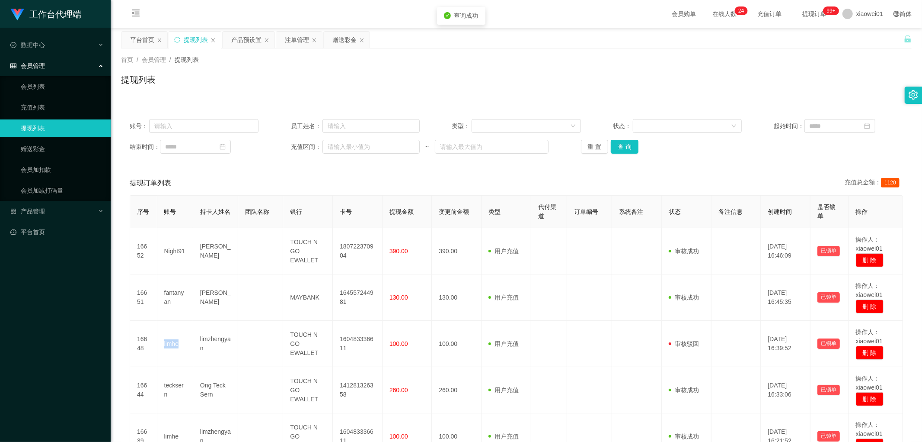
copy td "limhe"
click at [149, 43] on div "平台首页" at bounding box center [142, 40] width 24 height 16
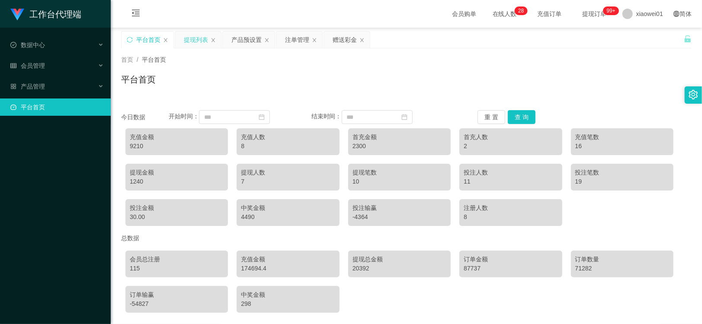
click at [198, 40] on div "提现列表" at bounding box center [196, 40] width 24 height 16
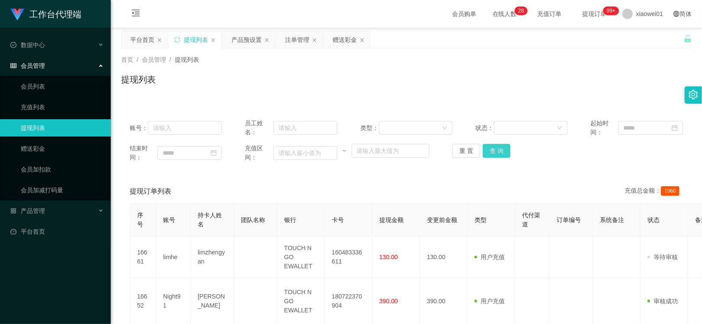
click at [491, 148] on button "查 询" at bounding box center [497, 151] width 28 height 14
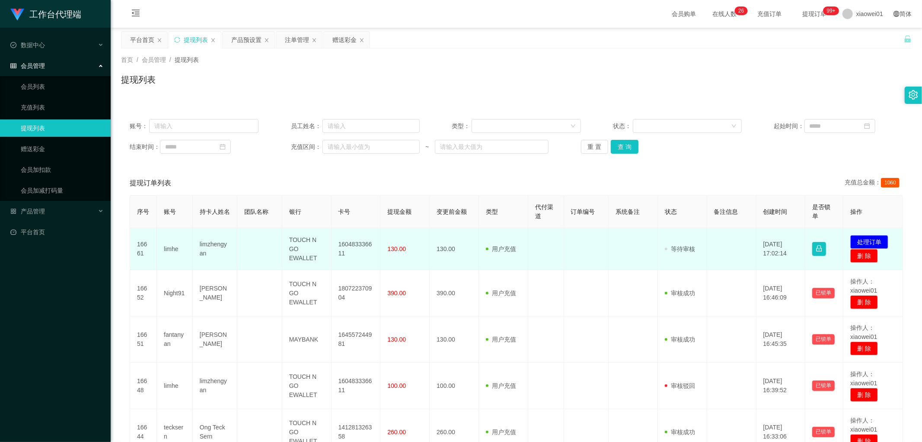
click at [351, 246] on td "160483336611" at bounding box center [356, 249] width 49 height 42
drag, startPoint x: 351, startPoint y: 246, endPoint x: 361, endPoint y: 245, distance: 10.0
click at [351, 246] on td "160483336611" at bounding box center [356, 249] width 49 height 42
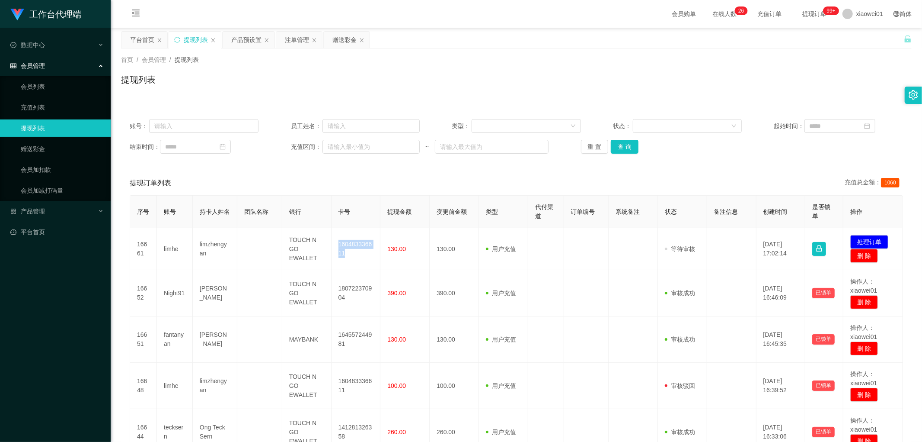
copy td "160483336611"
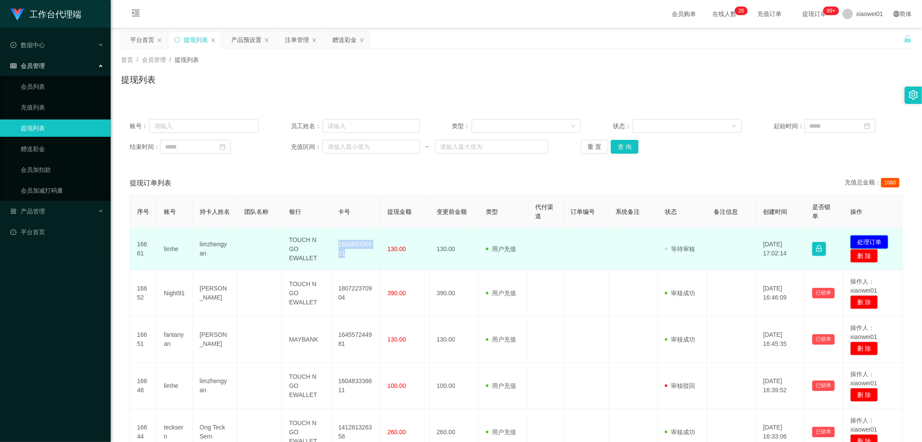
click at [701, 238] on button "处理订单" at bounding box center [870, 242] width 38 height 14
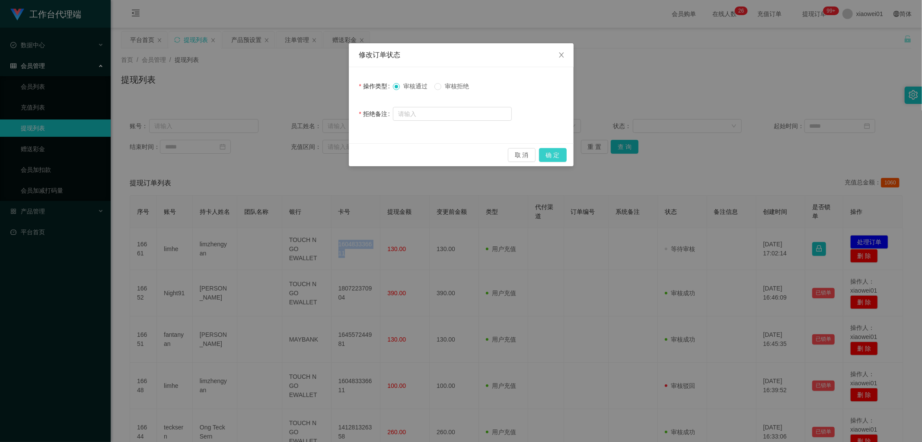
click at [552, 160] on button "确 定" at bounding box center [553, 155] width 28 height 14
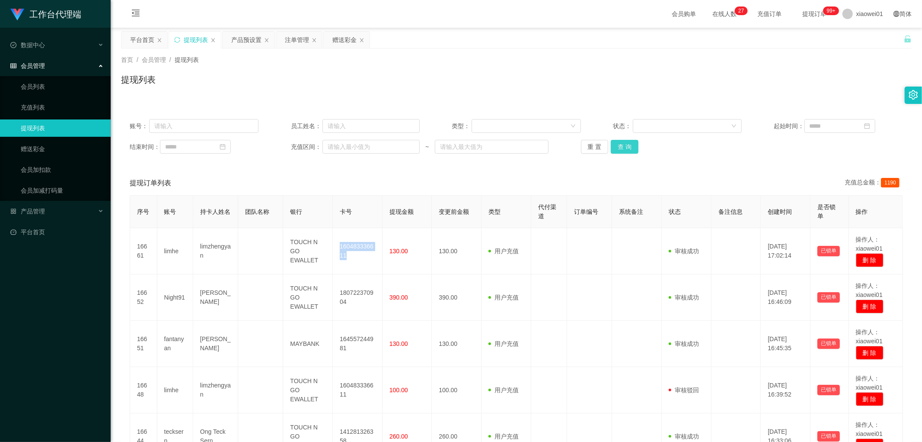
click at [618, 143] on button "查 询" at bounding box center [625, 147] width 28 height 14
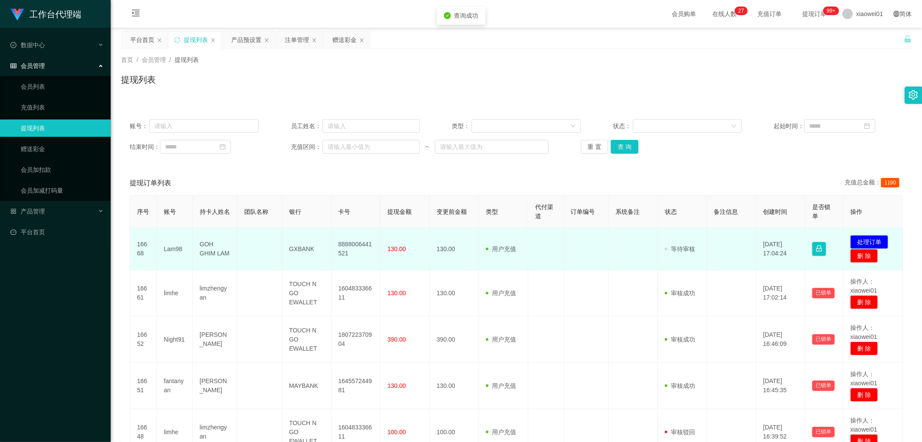
click at [342, 252] on td "8888006441521" at bounding box center [356, 249] width 49 height 42
click at [357, 245] on td "8888006441521" at bounding box center [356, 249] width 49 height 42
drag, startPoint x: 357, startPoint y: 245, endPoint x: 366, endPoint y: 244, distance: 9.6
click at [357, 245] on td "8888006441521" at bounding box center [356, 249] width 49 height 42
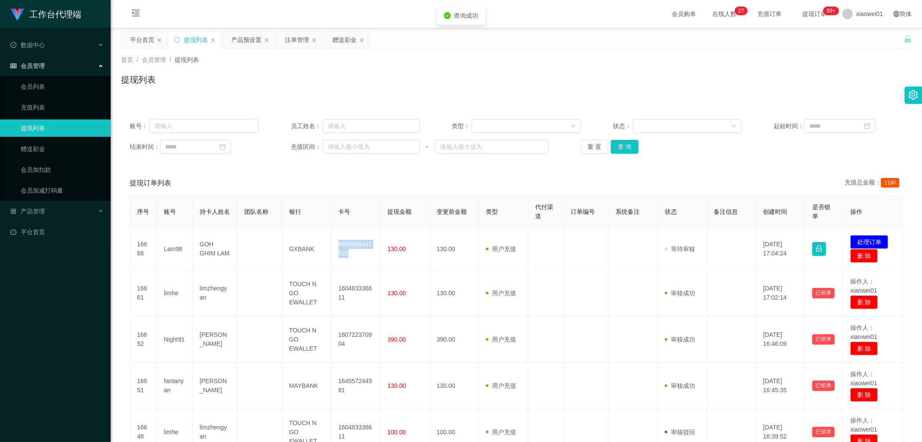
copy td "8888006441521"
click at [701, 237] on button "处理订单" at bounding box center [870, 242] width 38 height 14
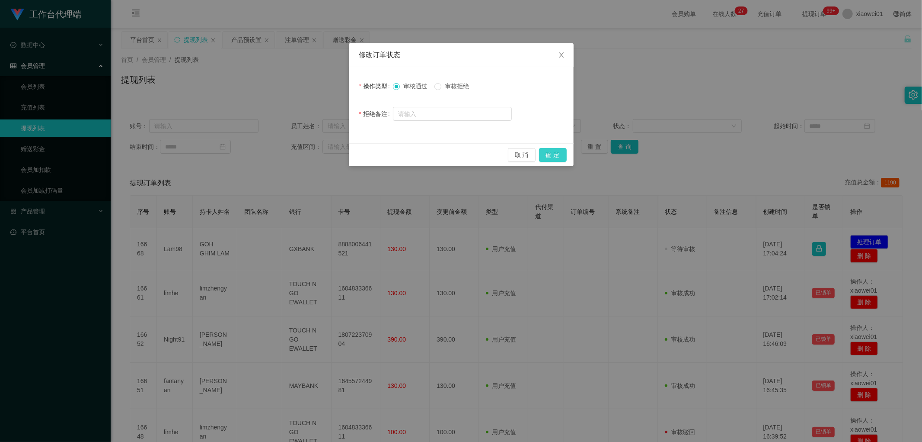
drag, startPoint x: 571, startPoint y: 156, endPoint x: 564, endPoint y: 156, distance: 6.5
click at [564, 156] on div "取 消 确 定" at bounding box center [461, 154] width 225 height 23
click at [556, 156] on button "确 定" at bounding box center [553, 155] width 28 height 14
